Goal: Information Seeking & Learning: Understand process/instructions

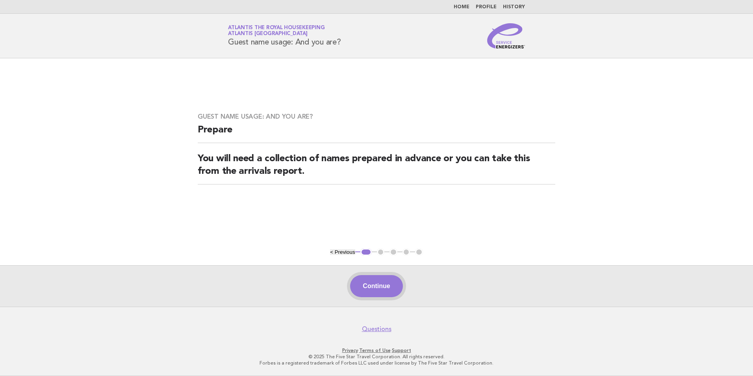
click at [381, 288] on button "Continue" at bounding box center [376, 286] width 52 height 22
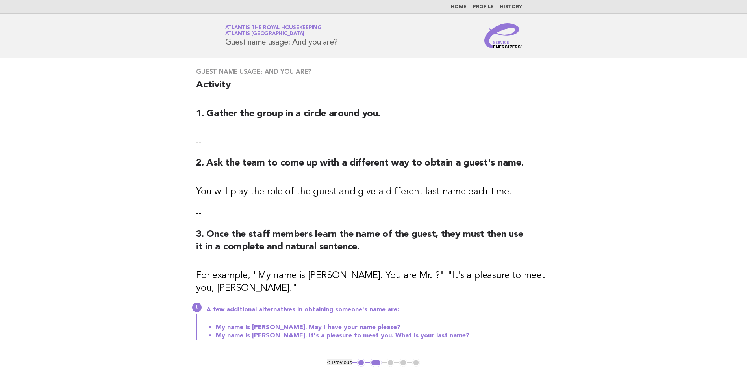
click at [463, 6] on link "Home" at bounding box center [459, 7] width 16 height 5
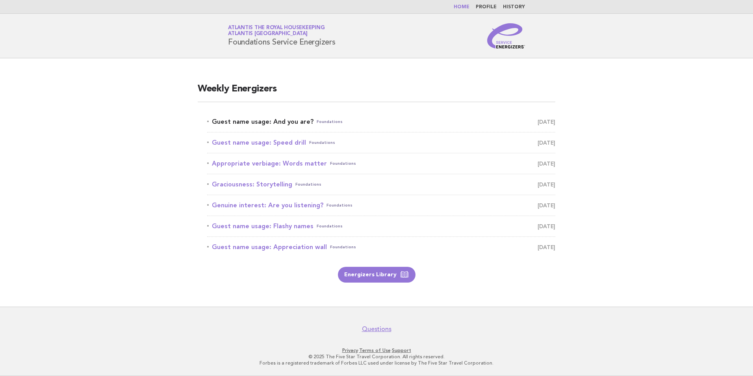
click at [247, 123] on link "Guest name usage: And you are? Foundations [DATE]" at bounding box center [381, 121] width 348 height 11
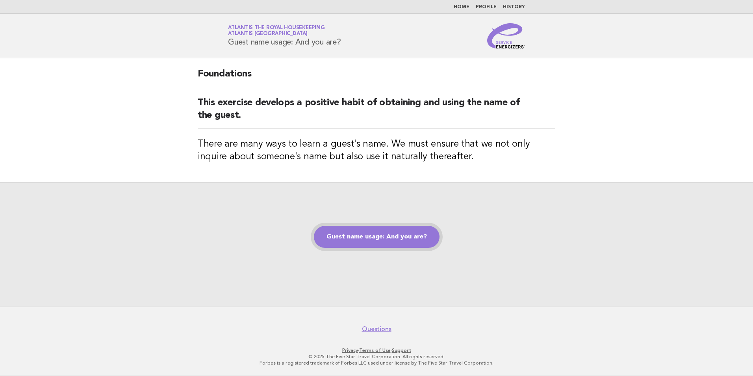
click at [376, 237] on link "Guest name usage: And you are?" at bounding box center [377, 237] width 126 height 22
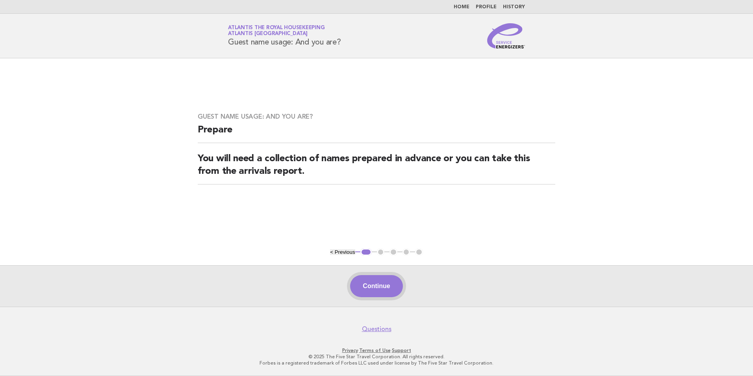
click at [375, 287] on button "Continue" at bounding box center [376, 286] width 52 height 22
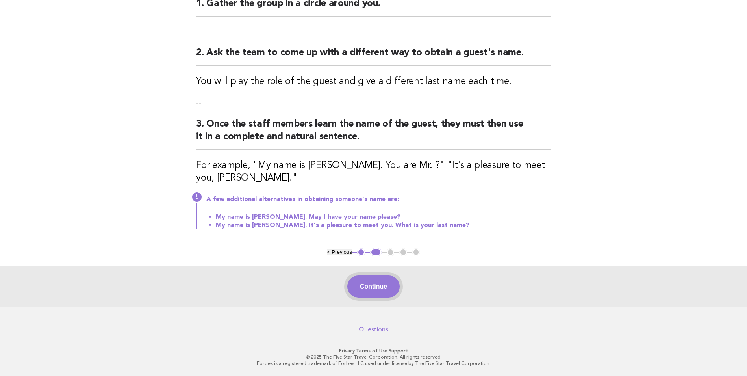
click at [378, 285] on button "Continue" at bounding box center [373, 286] width 52 height 22
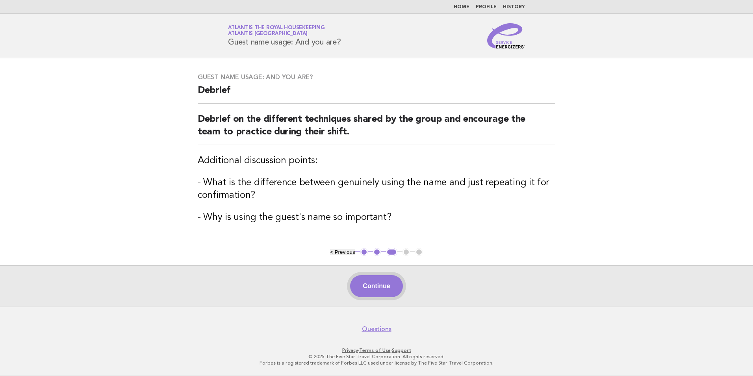
click at [381, 297] on button "Continue" at bounding box center [376, 286] width 52 height 22
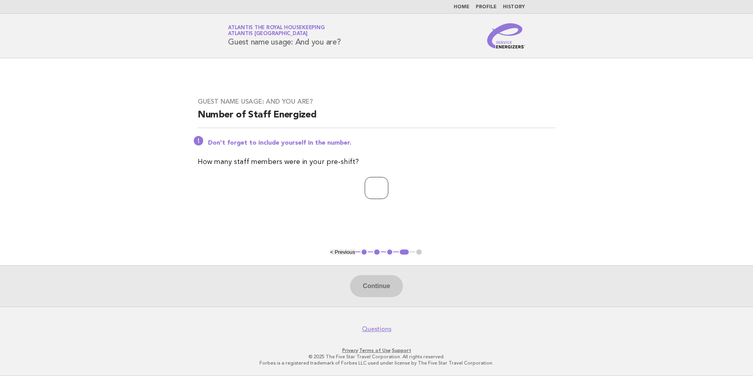
click at [376, 181] on input "number" at bounding box center [377, 188] width 24 height 22
type input "**"
click at [386, 287] on button "Continue" at bounding box center [376, 286] width 52 height 22
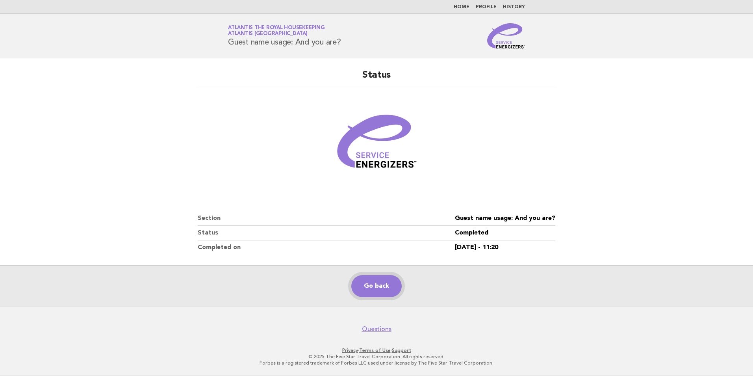
click at [386, 287] on link "Go back" at bounding box center [376, 286] width 50 height 22
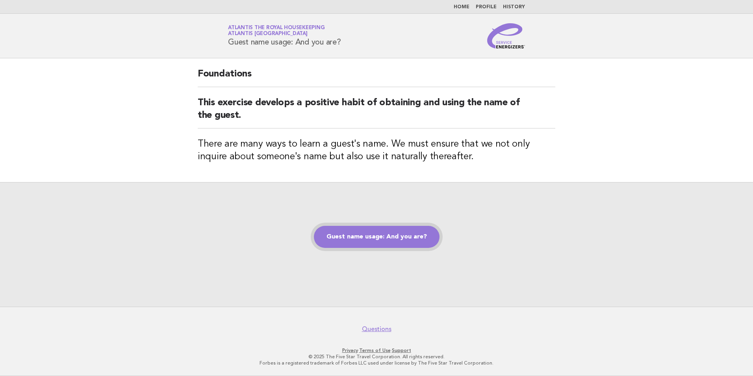
click at [359, 228] on link "Guest name usage: And you are?" at bounding box center [377, 237] width 126 height 22
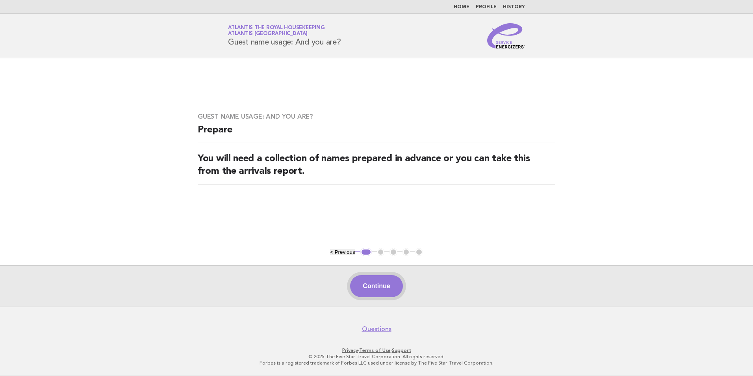
click at [363, 284] on button "Continue" at bounding box center [376, 286] width 52 height 22
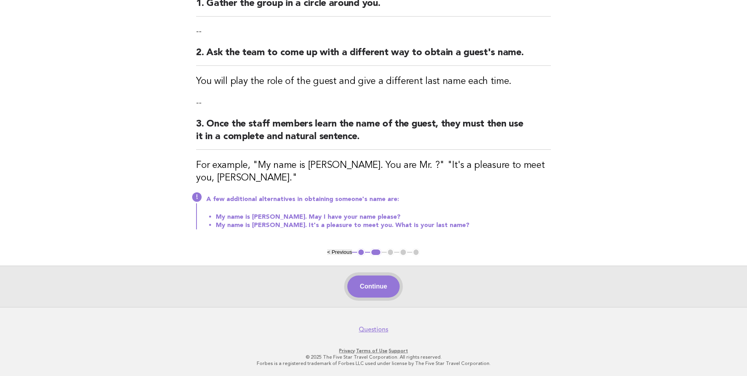
click at [370, 287] on button "Continue" at bounding box center [373, 286] width 52 height 22
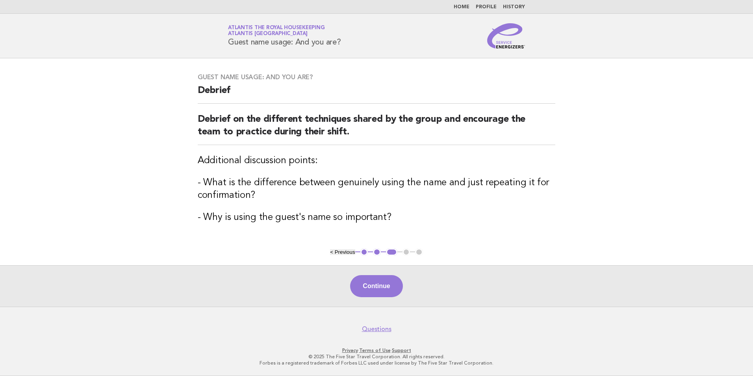
click at [370, 287] on button "Continue" at bounding box center [376, 286] width 52 height 22
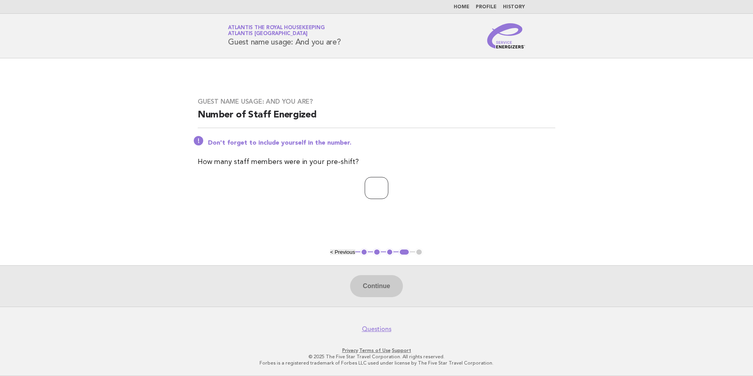
click at [365, 181] on input "number" at bounding box center [377, 188] width 24 height 22
type input "**"
click at [392, 293] on button "Continue" at bounding box center [376, 286] width 52 height 22
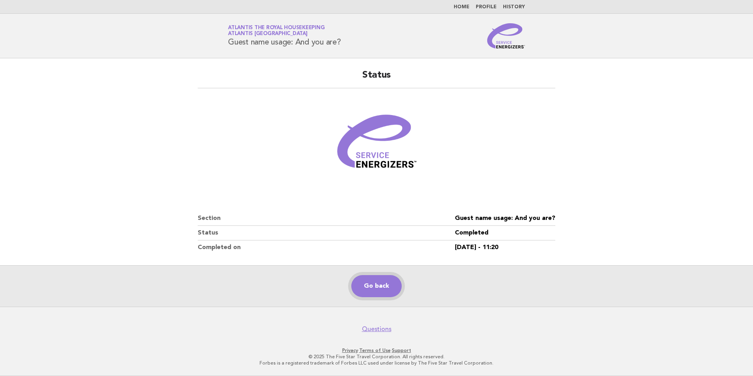
click at [380, 284] on link "Go back" at bounding box center [376, 286] width 50 height 22
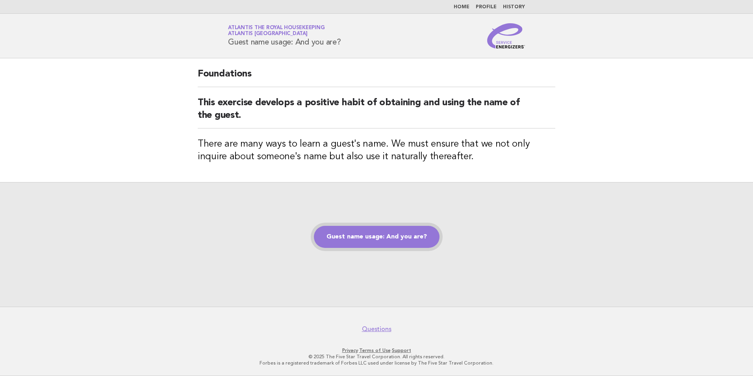
click at [378, 239] on link "Guest name usage: And you are?" at bounding box center [377, 237] width 126 height 22
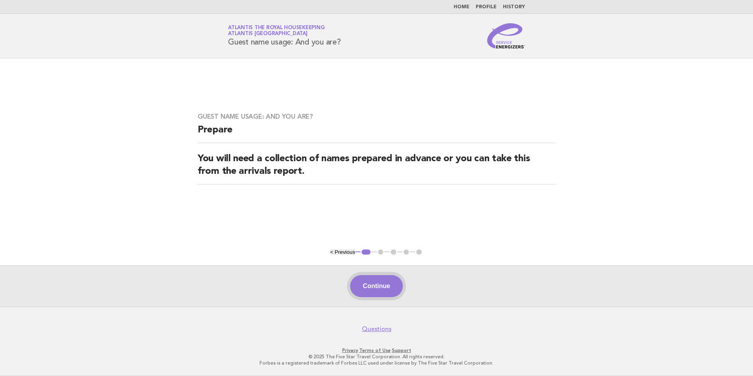
click at [375, 285] on button "Continue" at bounding box center [376, 286] width 52 height 22
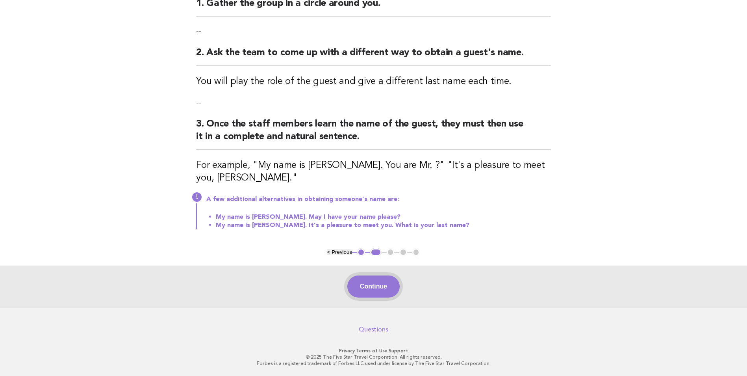
click at [378, 286] on button "Continue" at bounding box center [373, 286] width 52 height 22
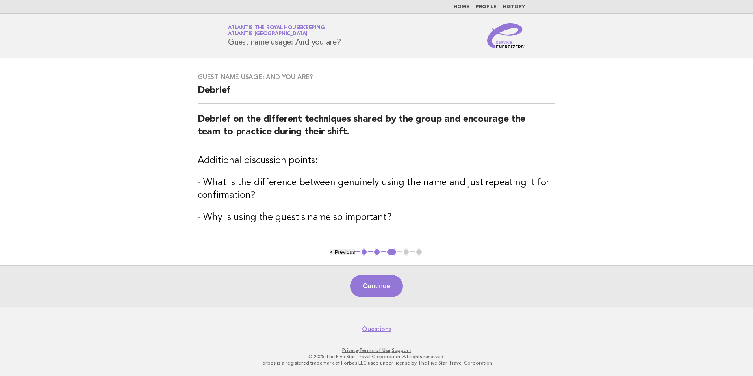
click at [378, 286] on button "Continue" at bounding box center [376, 286] width 52 height 22
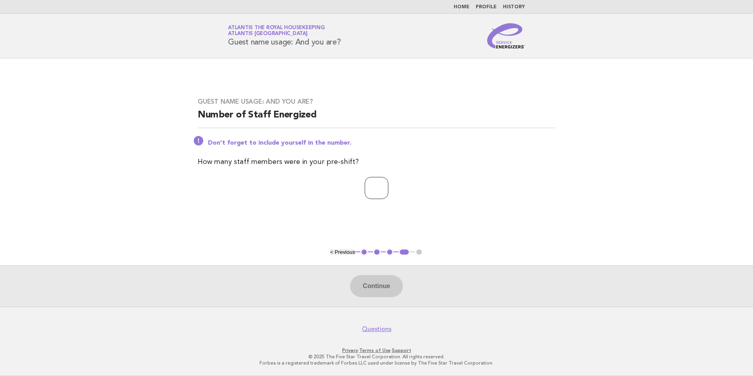
click at [369, 189] on input "number" at bounding box center [377, 188] width 24 height 22
type input "**"
click at [372, 290] on button "Continue" at bounding box center [376, 286] width 52 height 22
